Goal: Information Seeking & Learning: Learn about a topic

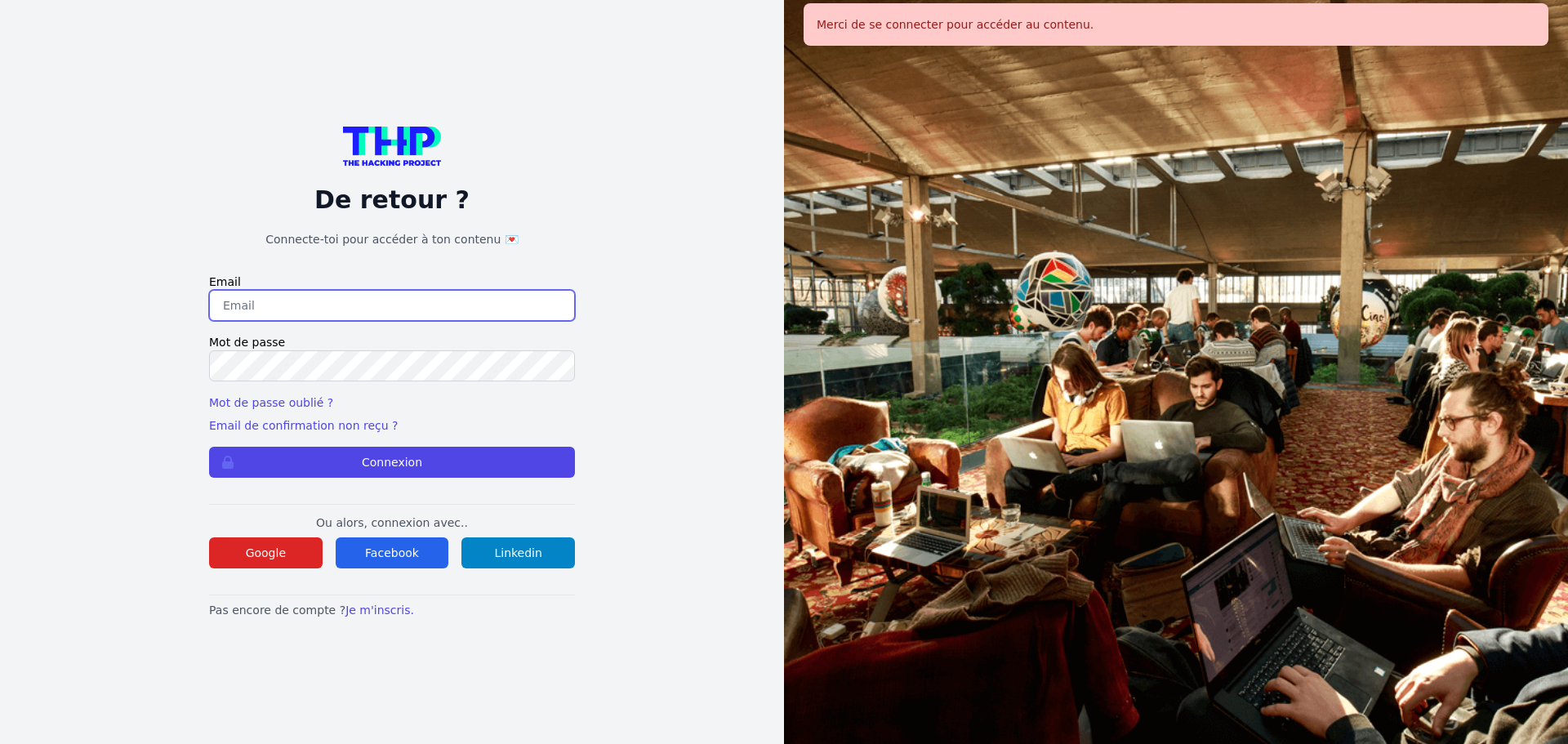
click at [315, 298] on input "email" at bounding box center [392, 305] width 366 height 31
type input "melody_stephan@icloud.com"
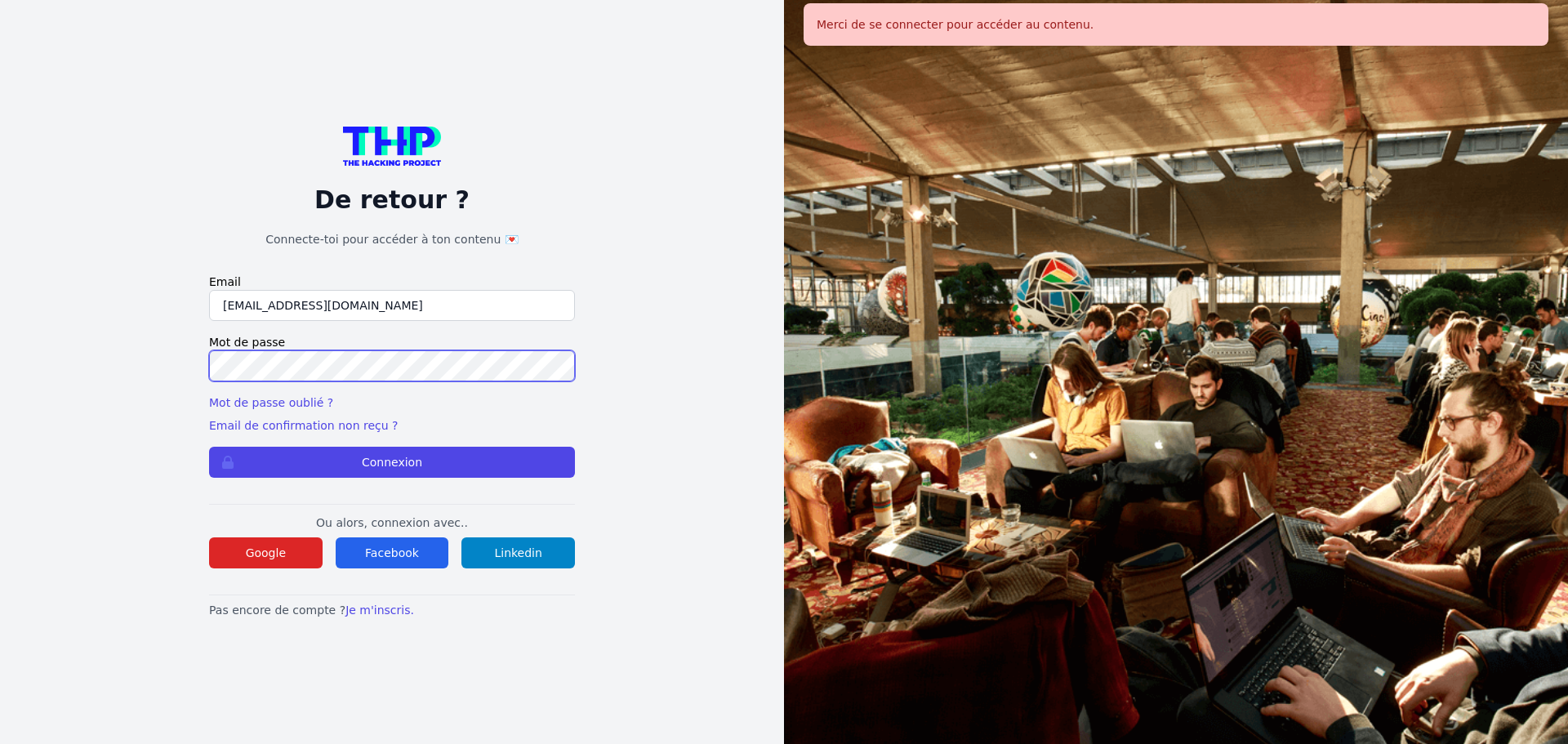
click at [209, 447] on button "Connexion" at bounding box center [392, 462] width 366 height 31
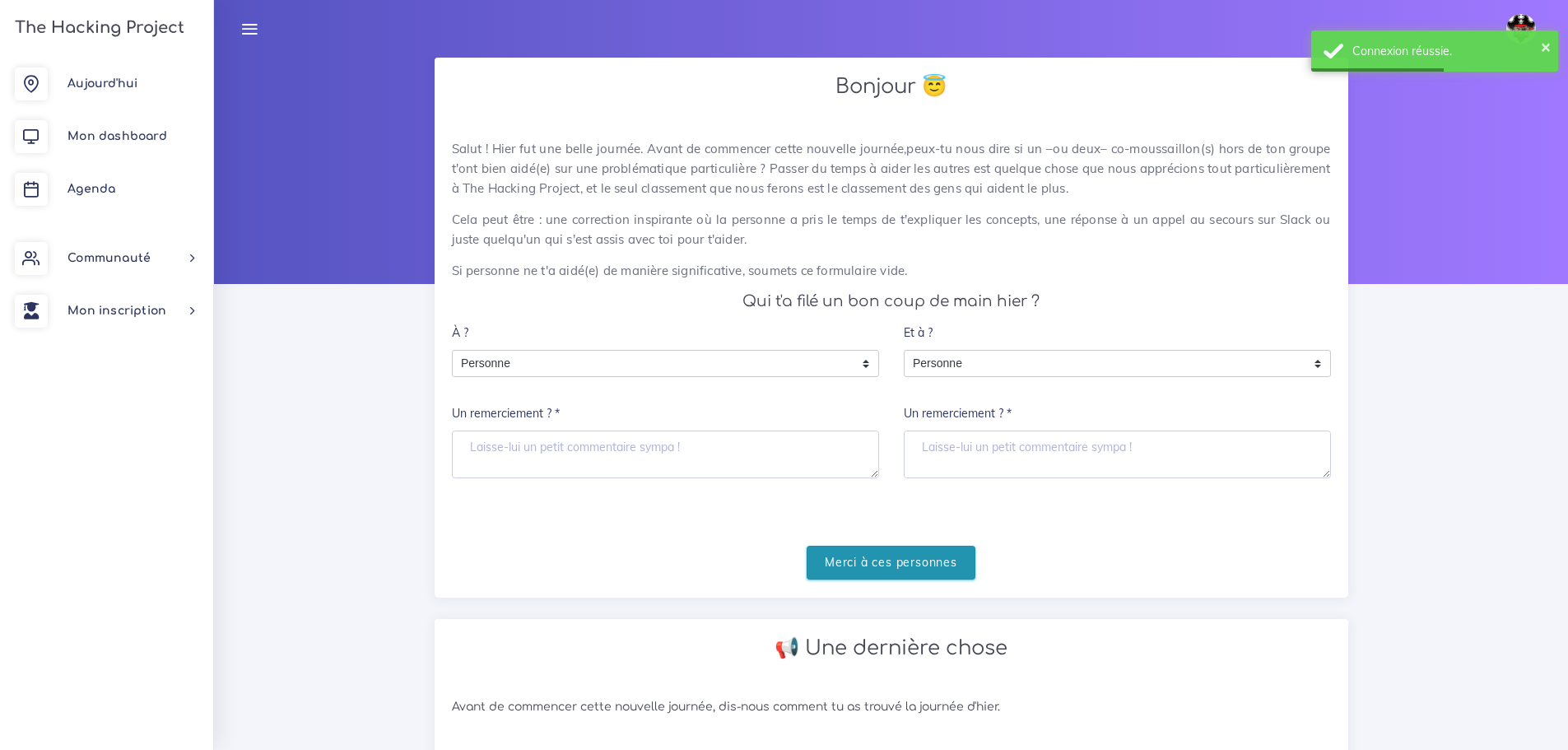
click at [846, 552] on input "Merci à ces personnes" at bounding box center [891, 562] width 169 height 34
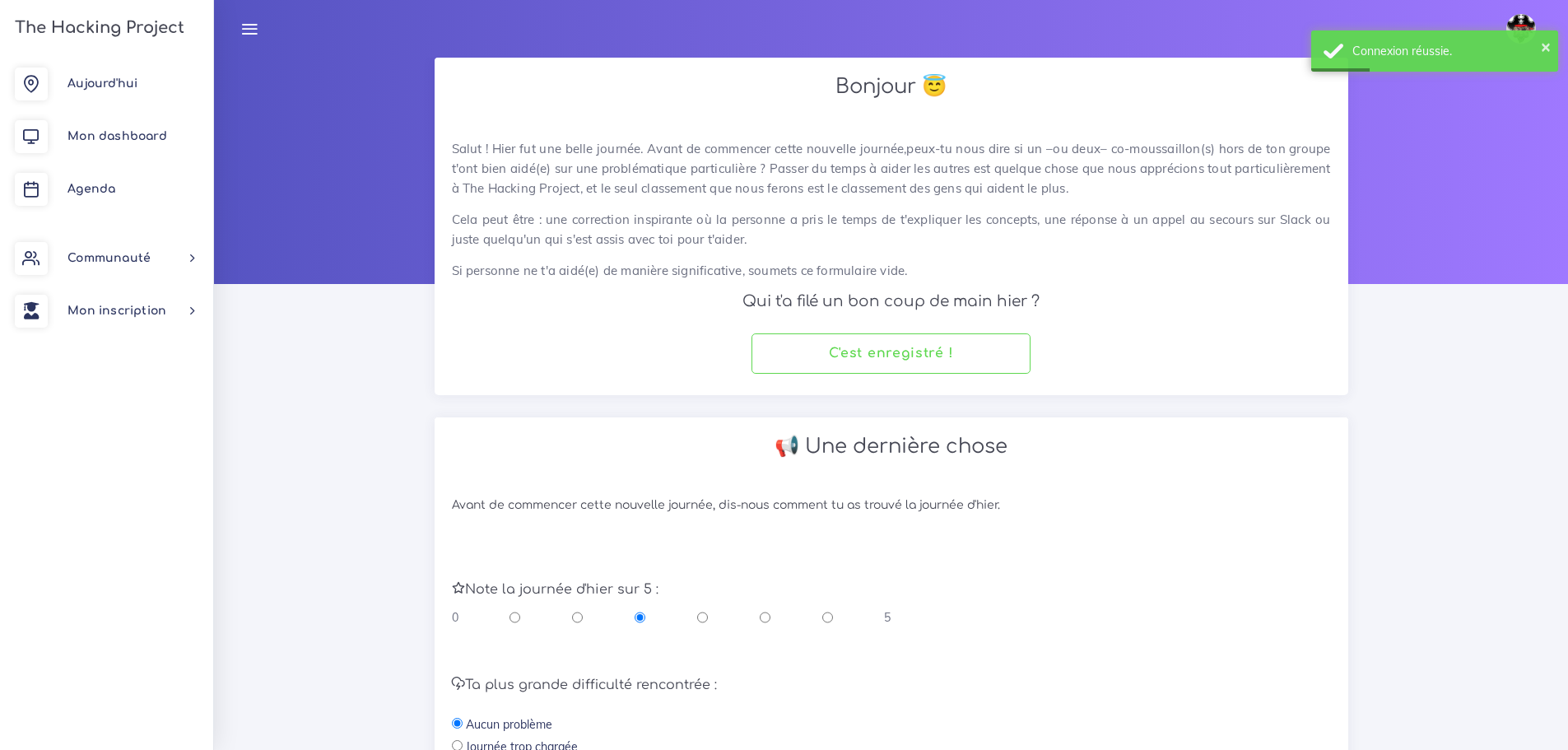
click at [759, 615] on div "0 5" at bounding box center [671, 617] width 440 height 17
click at [760, 616] on input "radio" at bounding box center [765, 617] width 10 height 17
radio input "true"
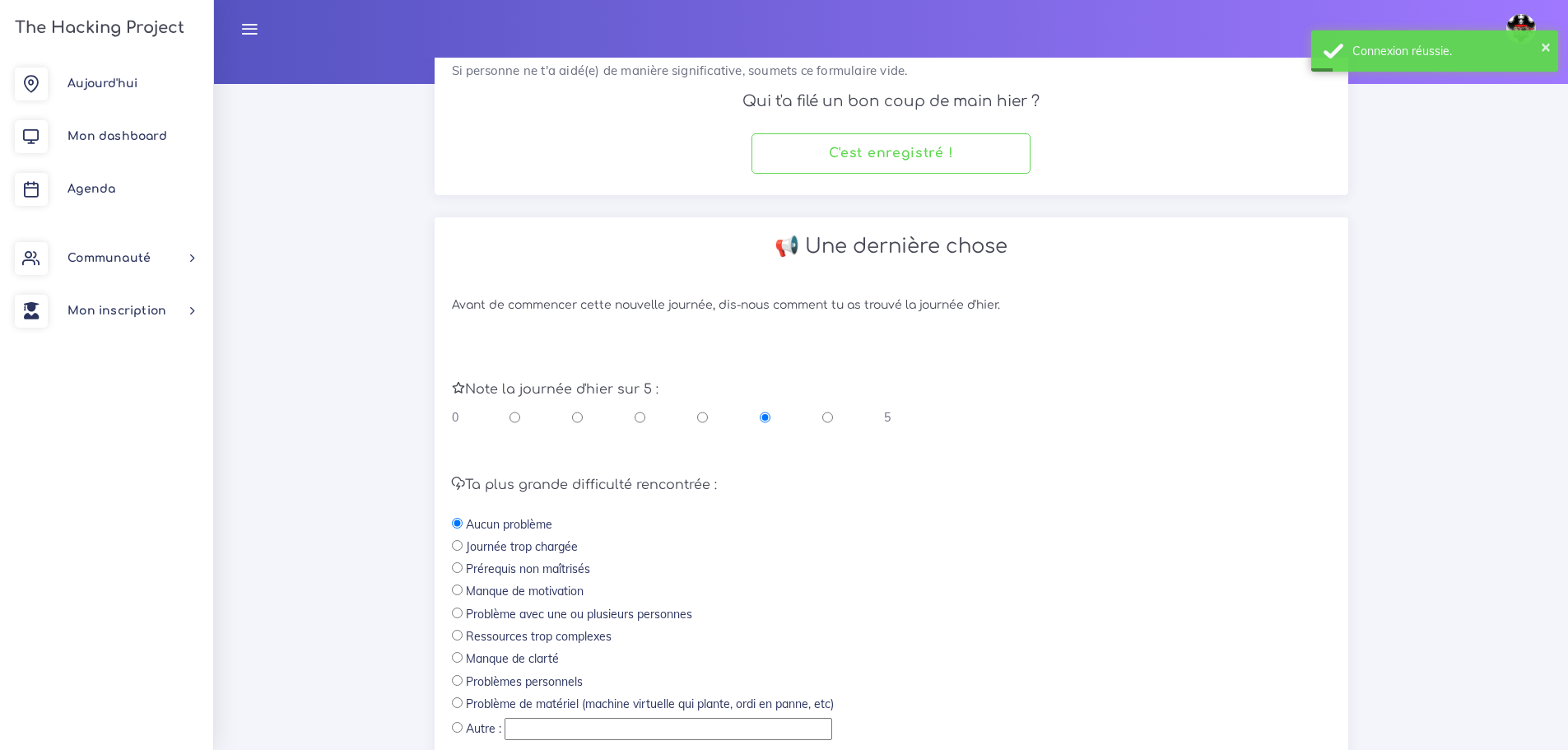
scroll to position [349, 0]
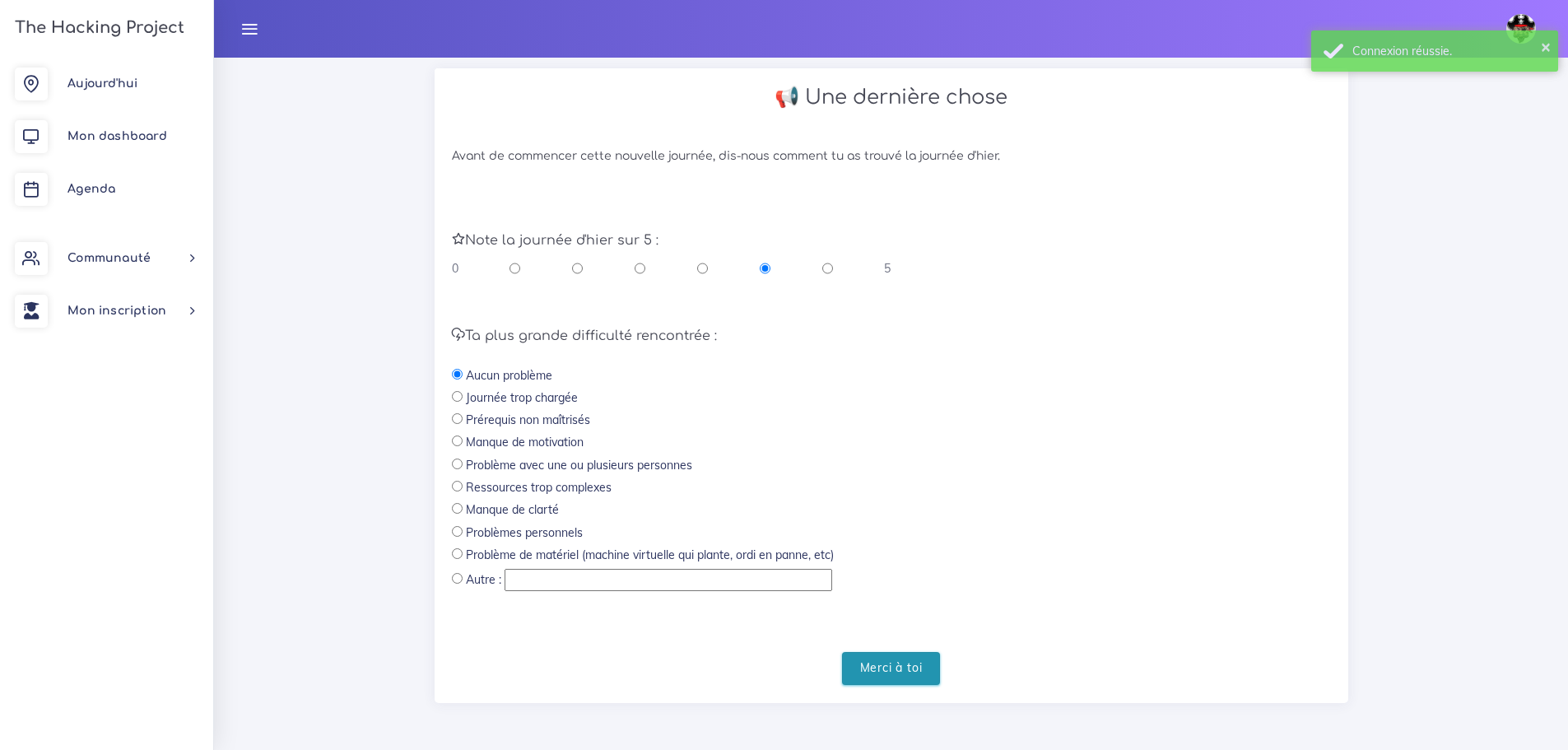
click at [912, 676] on input "Merci à toi" at bounding box center [891, 669] width 99 height 34
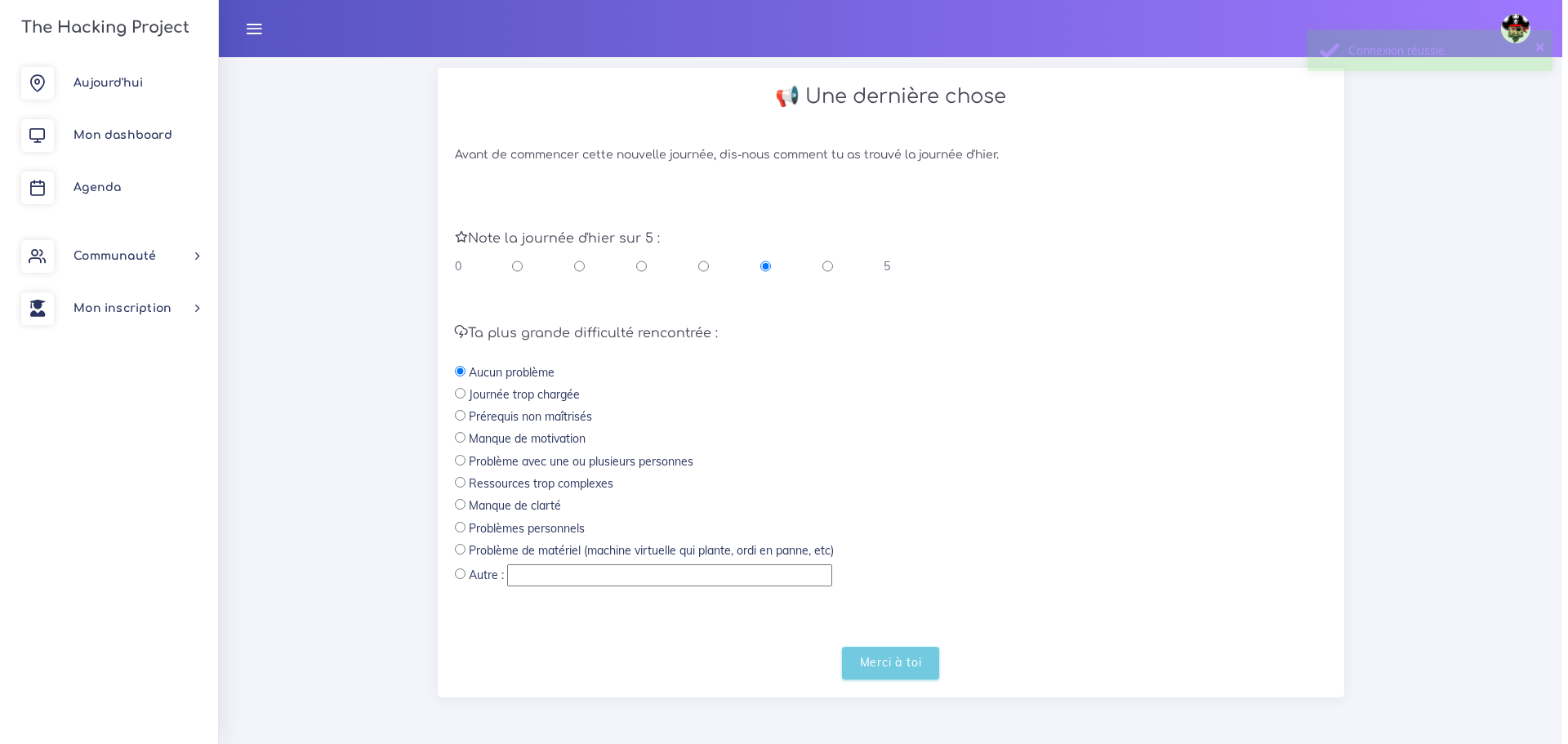
scroll to position [0, 0]
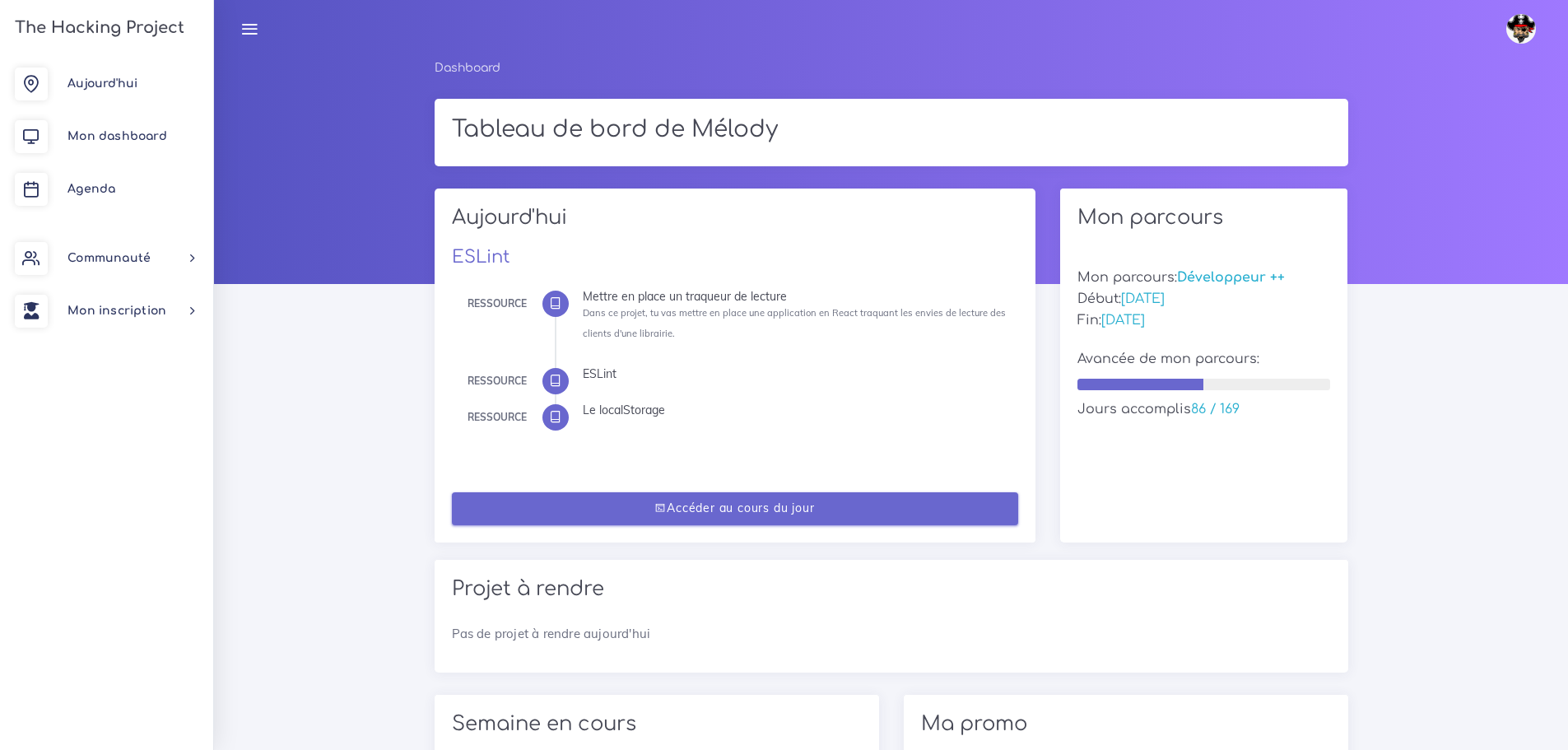
click at [891, 501] on link "Accéder au cours du jour" at bounding box center [735, 509] width 566 height 34
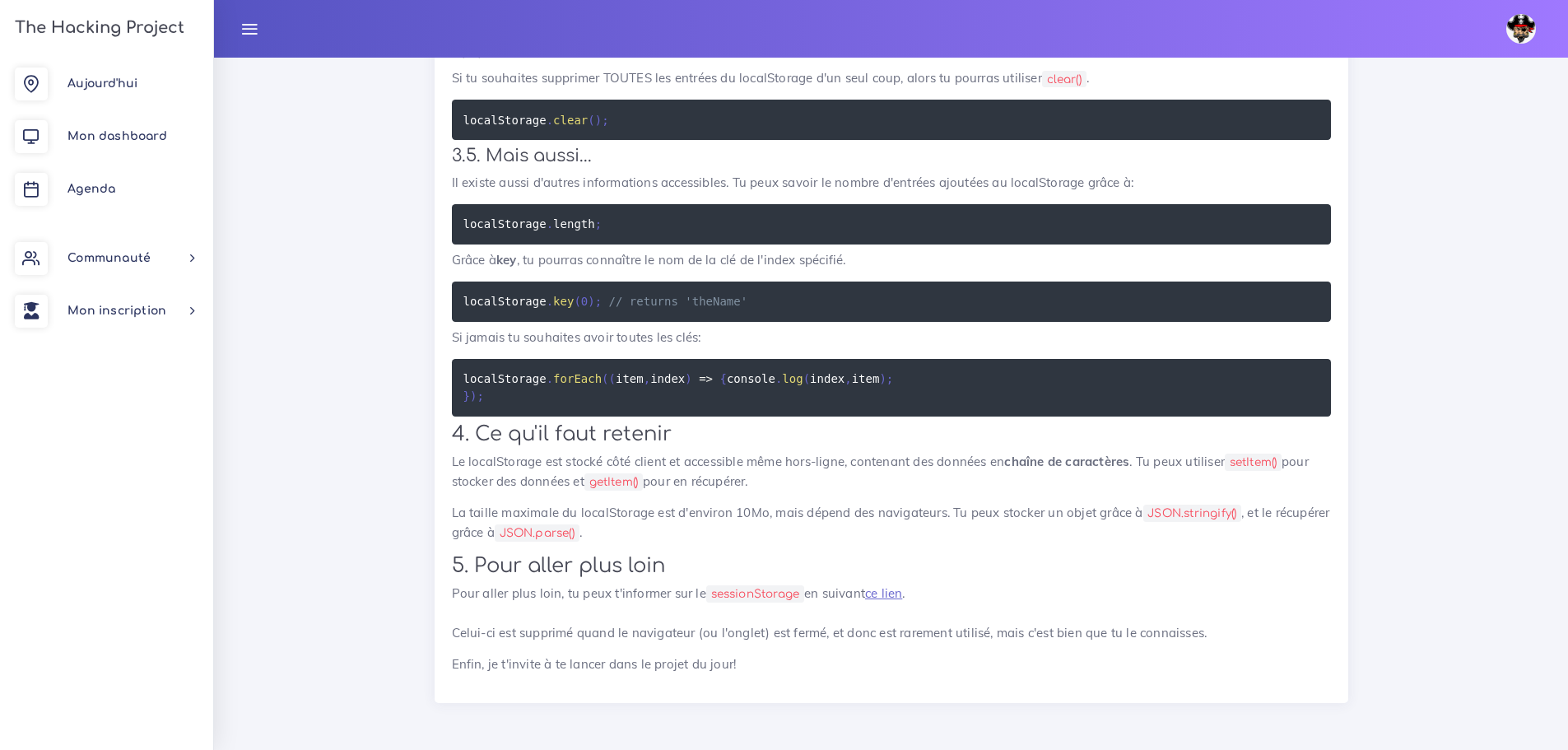
scroll to position [4425, 0]
click at [894, 591] on link "ce lien" at bounding box center [884, 594] width 37 height 16
